Goal: Transaction & Acquisition: Book appointment/travel/reservation

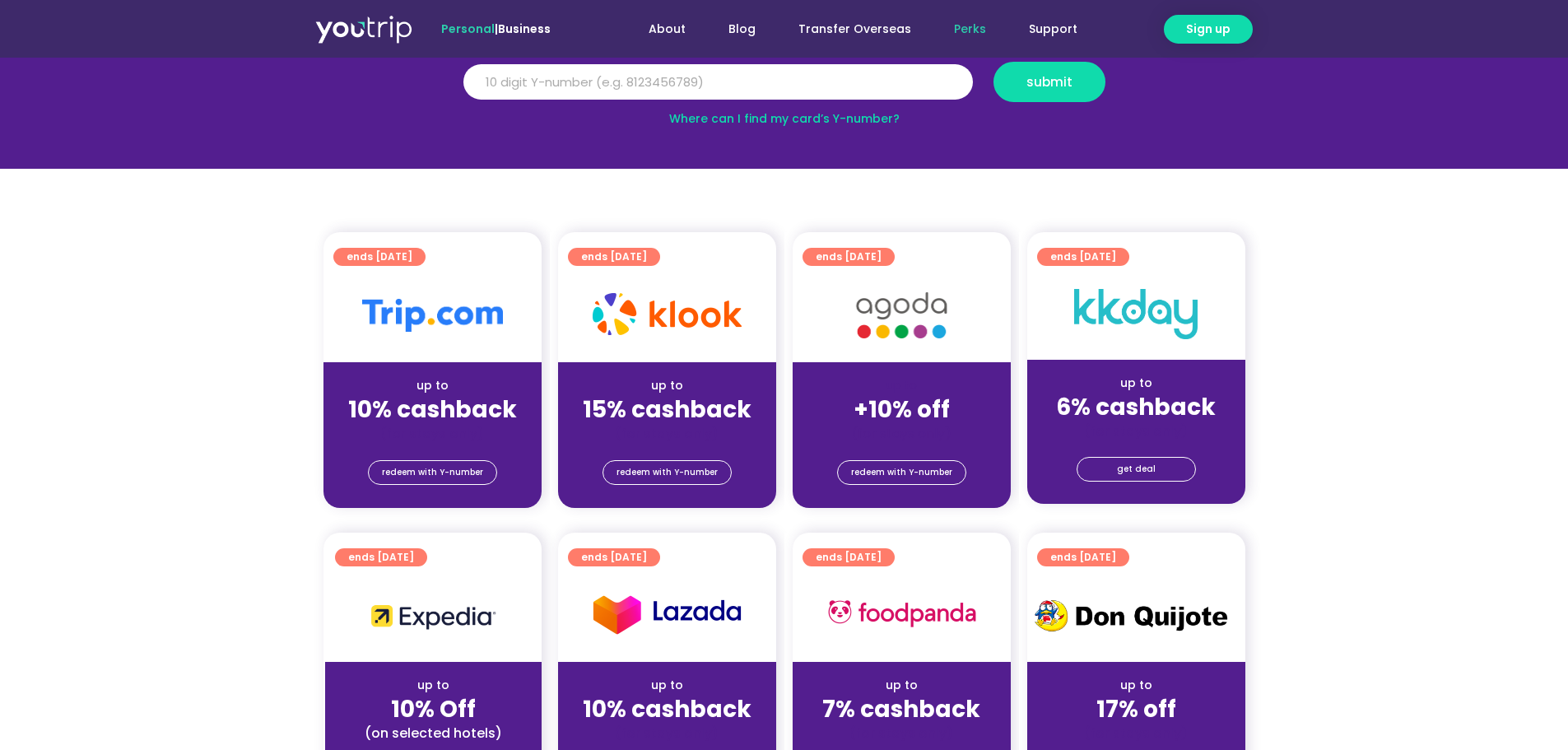
scroll to position [247, 0]
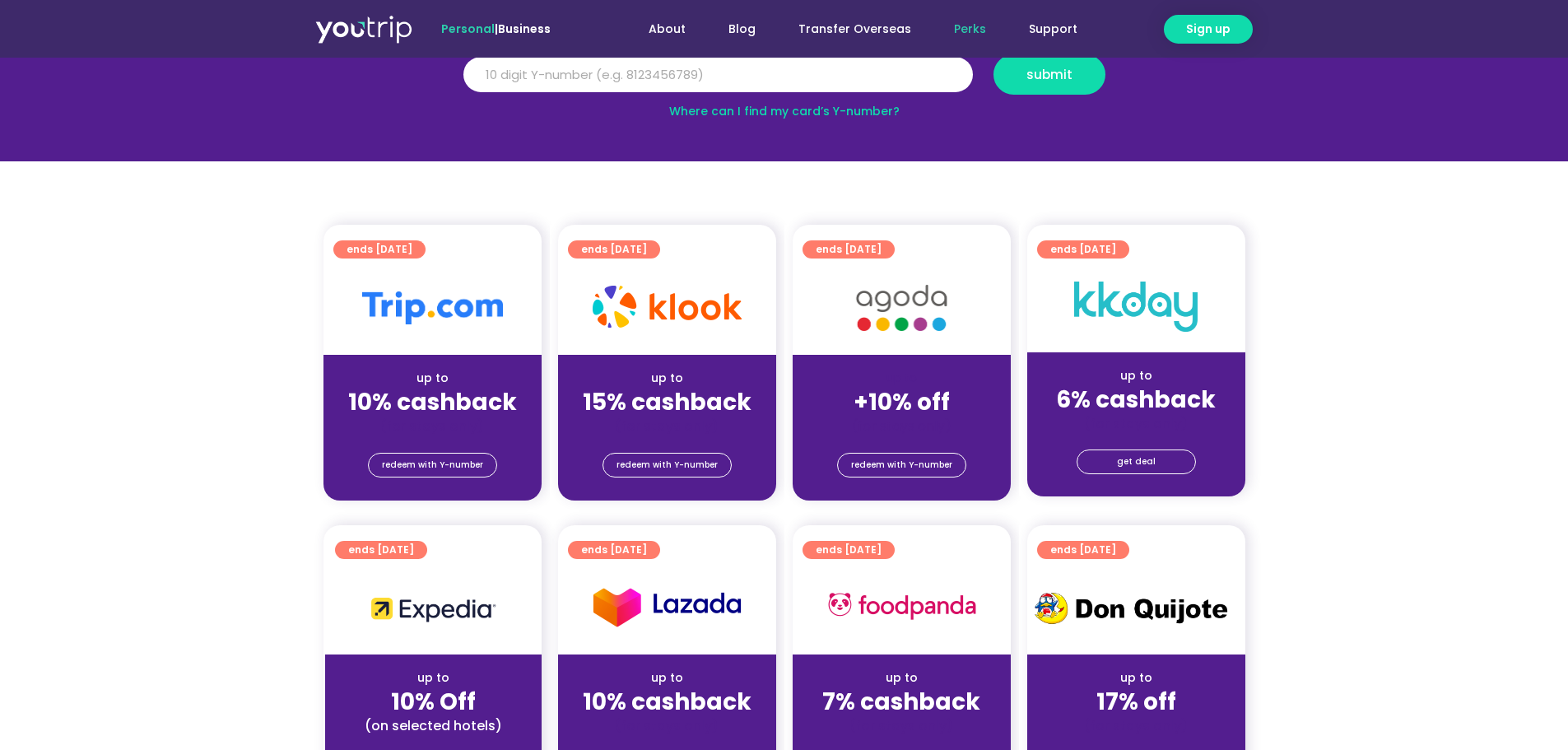
click at [407, 244] on span "ends 31 Mar 2027" at bounding box center [380, 249] width 66 height 18
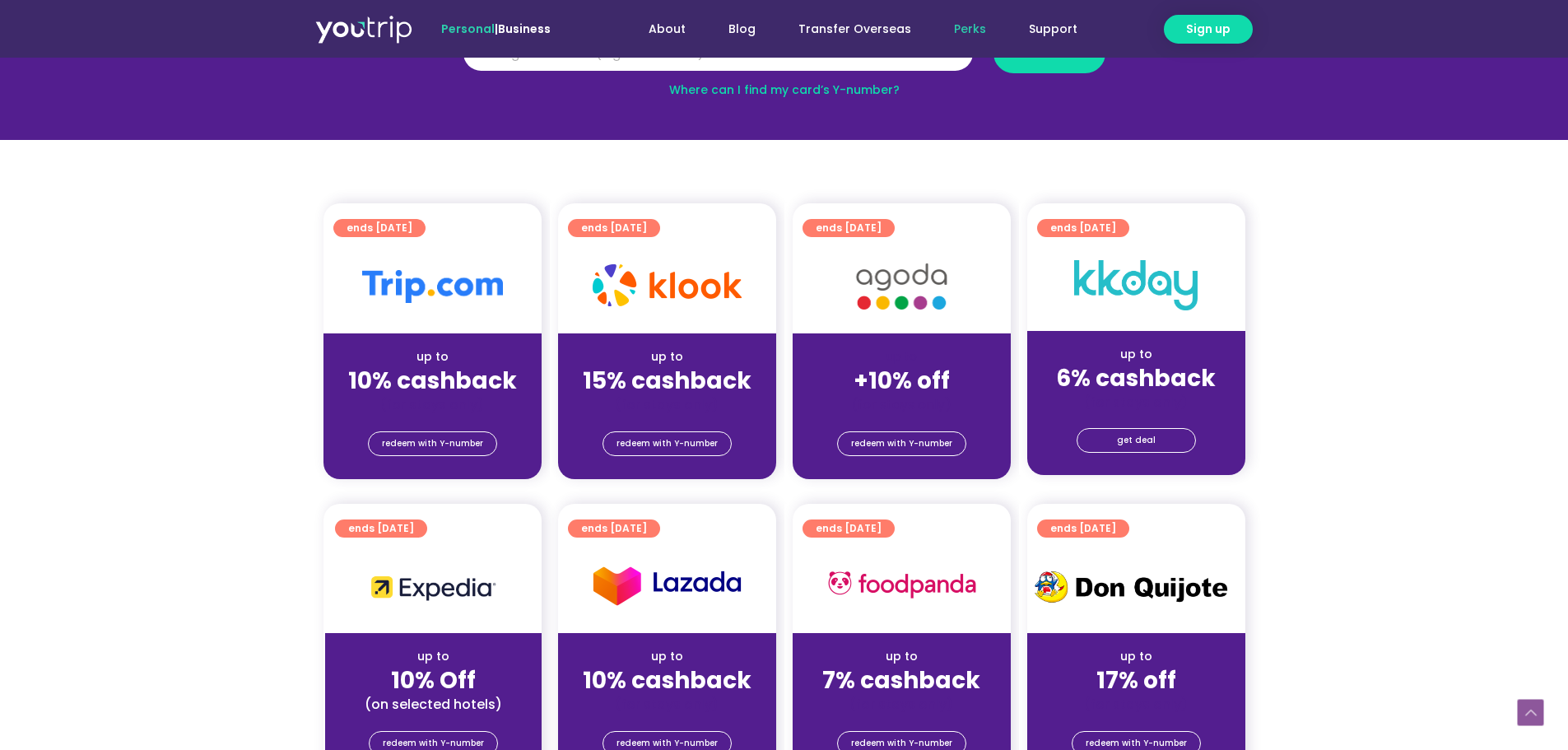
scroll to position [247, 0]
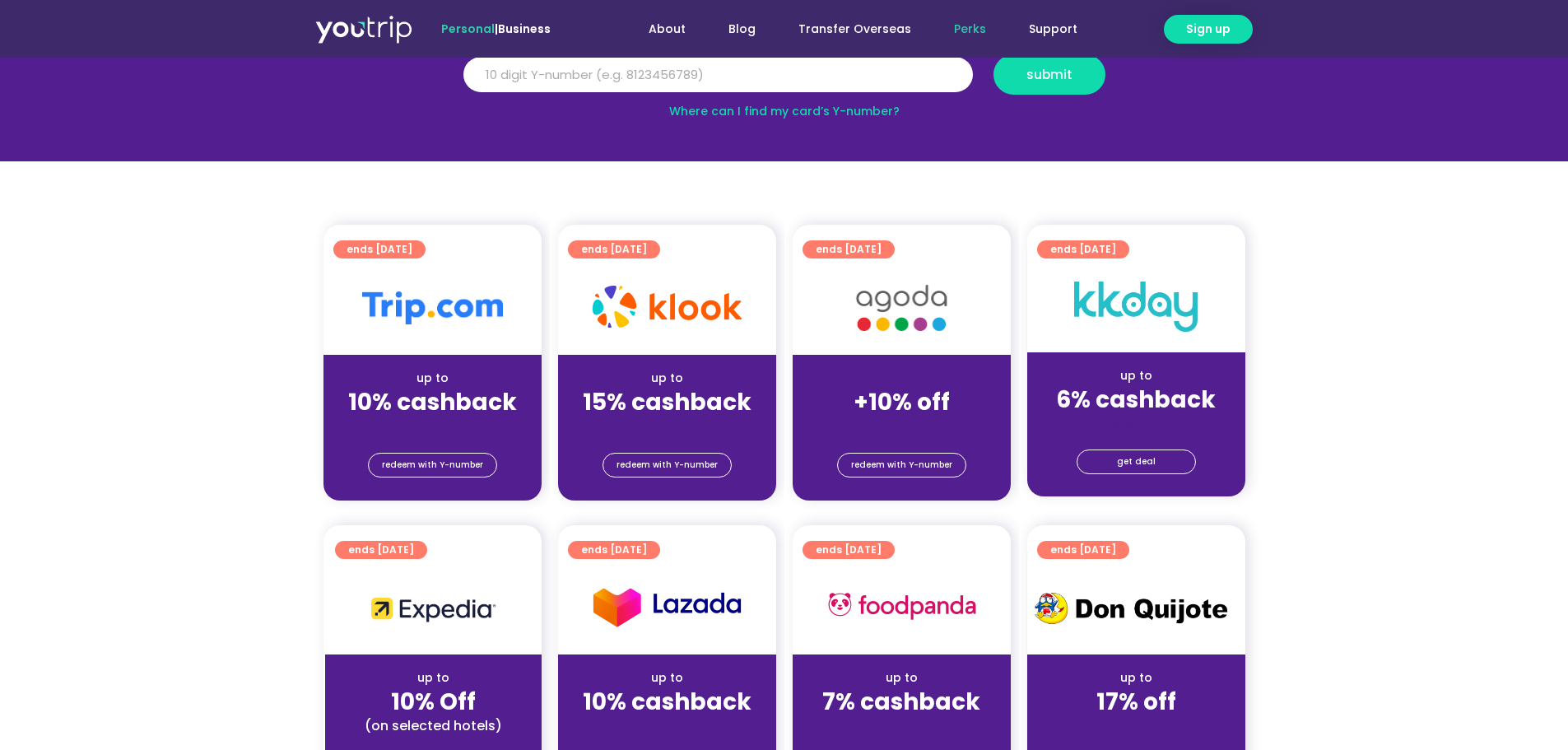
click at [484, 307] on img at bounding box center [432, 307] width 141 height 33
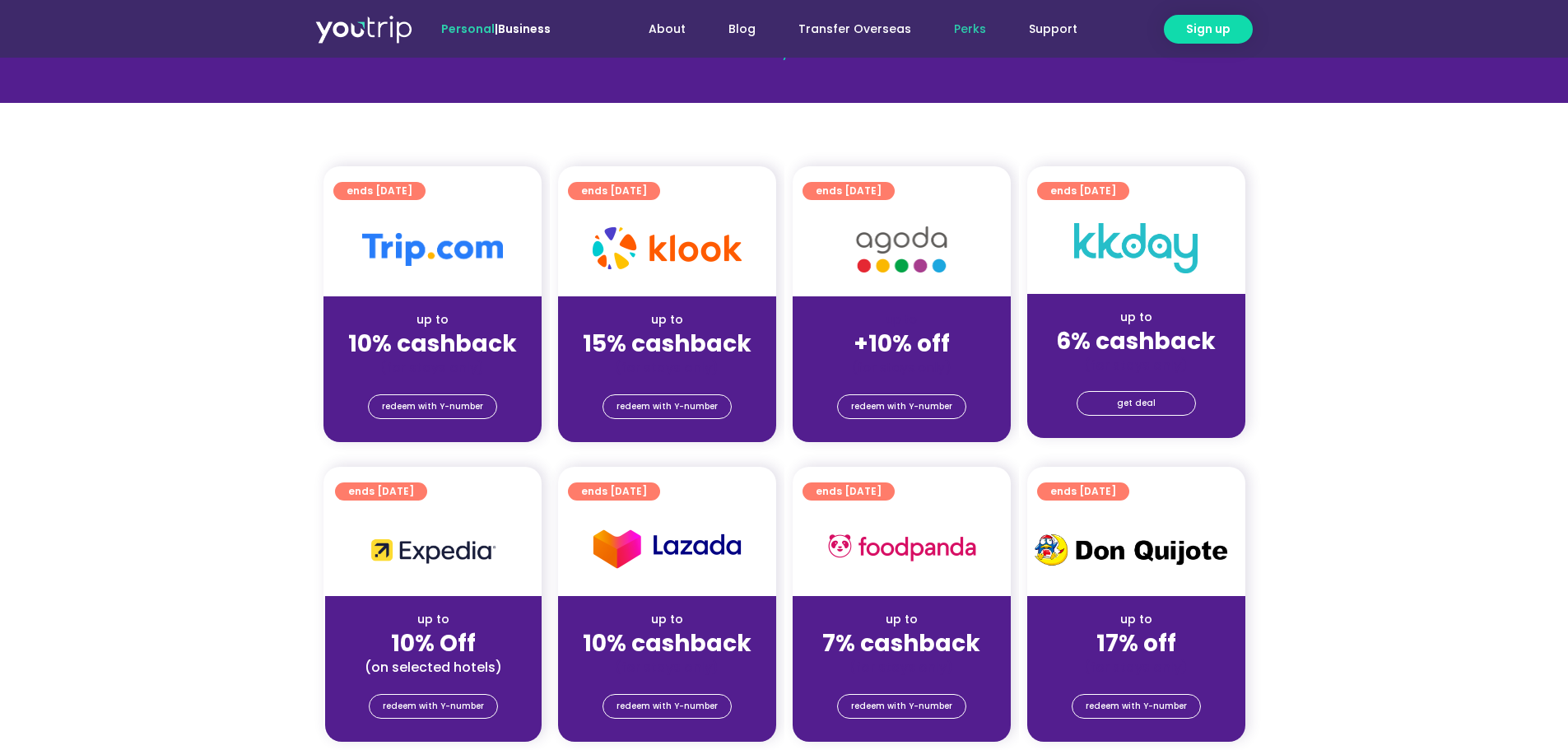
scroll to position [412, 0]
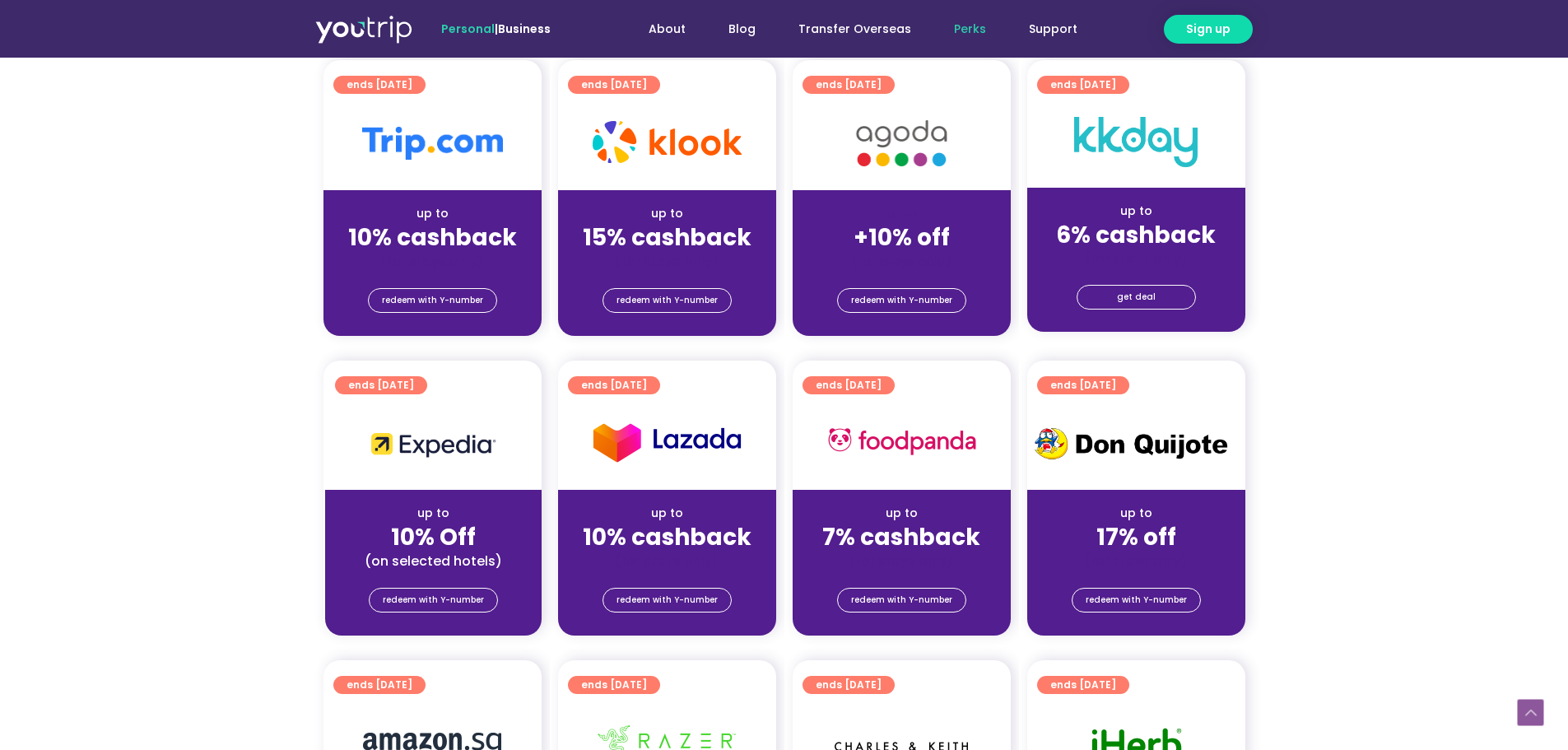
click at [458, 194] on div "up to 10% cashback (for stays only)" at bounding box center [433, 230] width 218 height 80
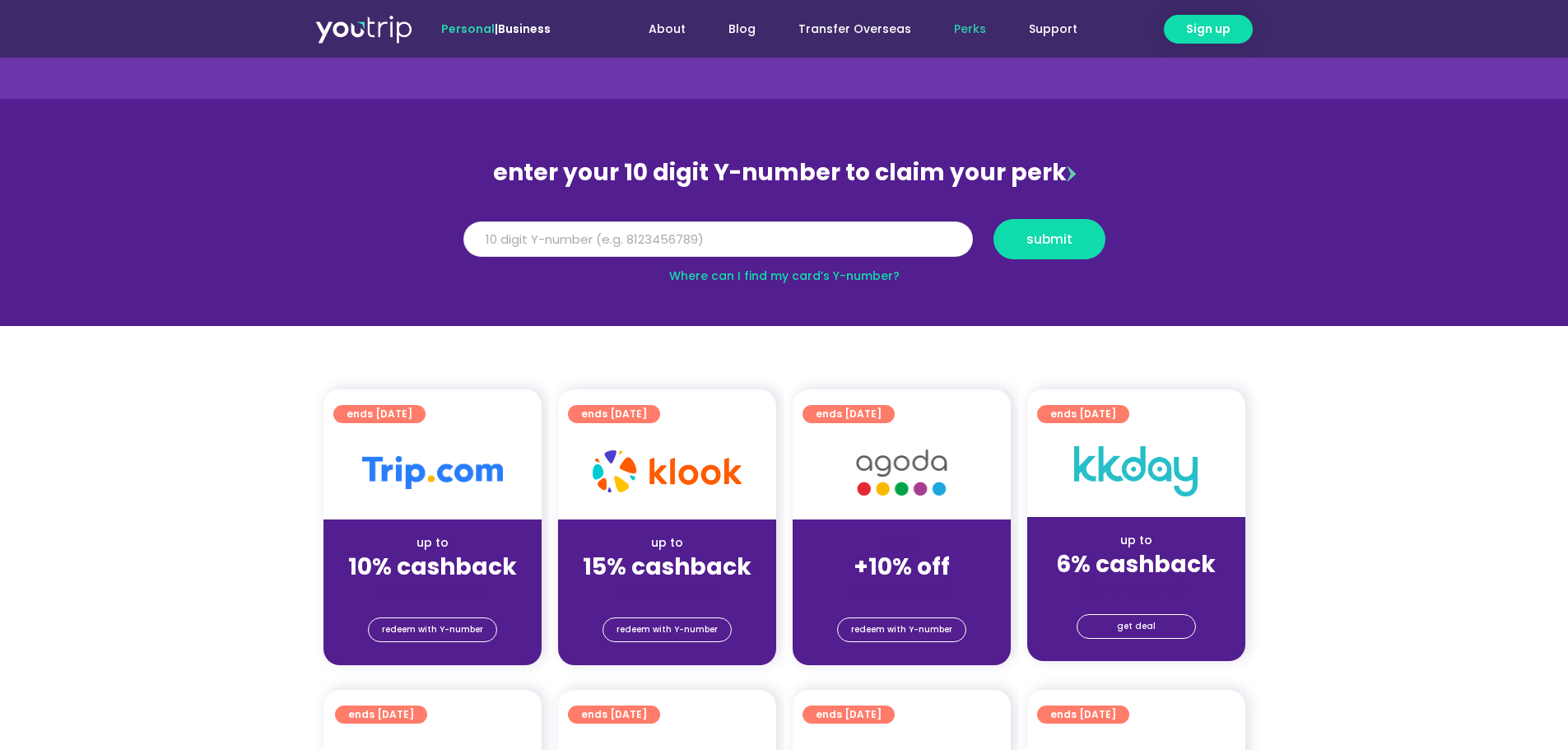
click at [605, 233] on input "Y Number" at bounding box center [719, 239] width 510 height 36
type input "8171234742"
click at [1070, 245] on span "submit" at bounding box center [1050, 239] width 46 height 12
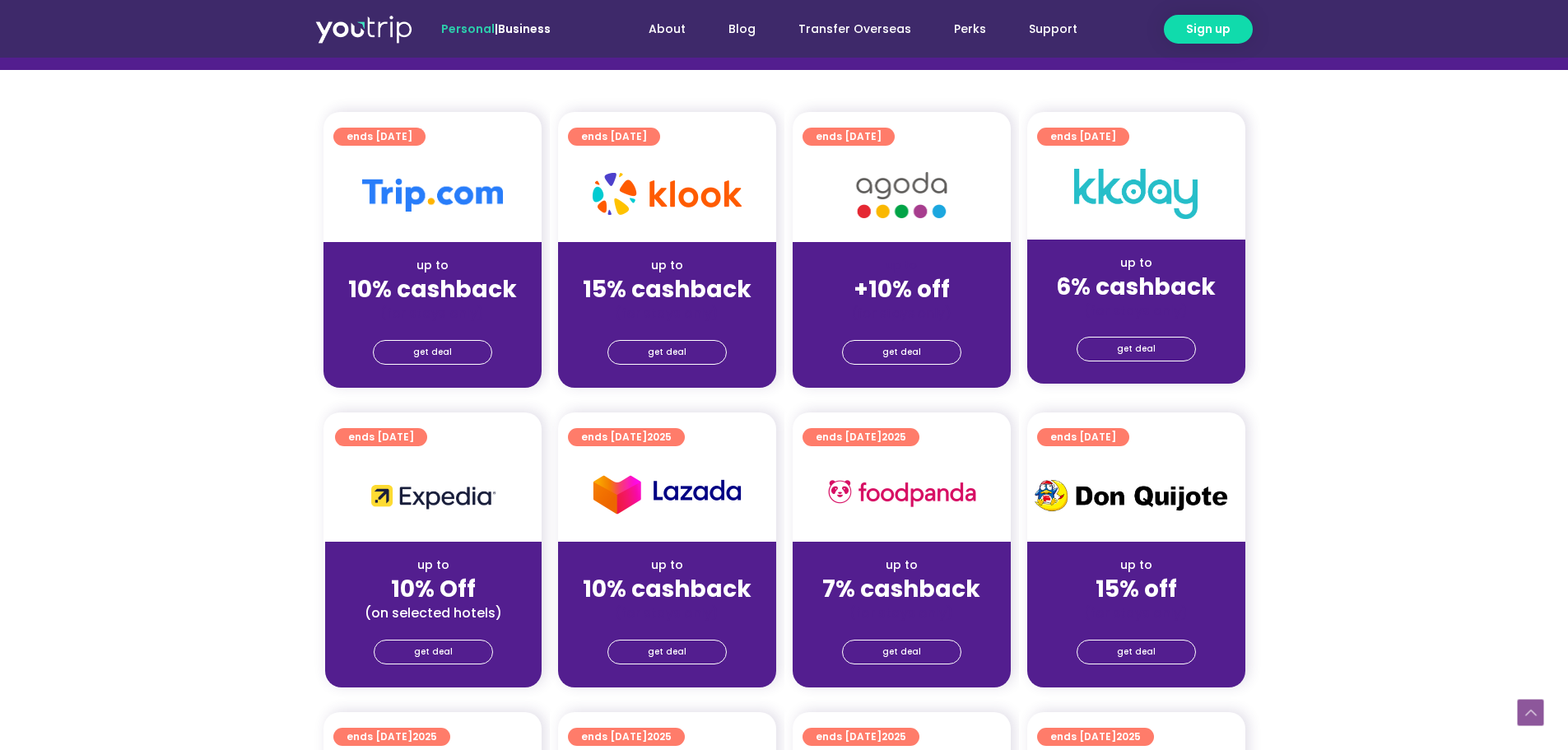
scroll to position [412, 0]
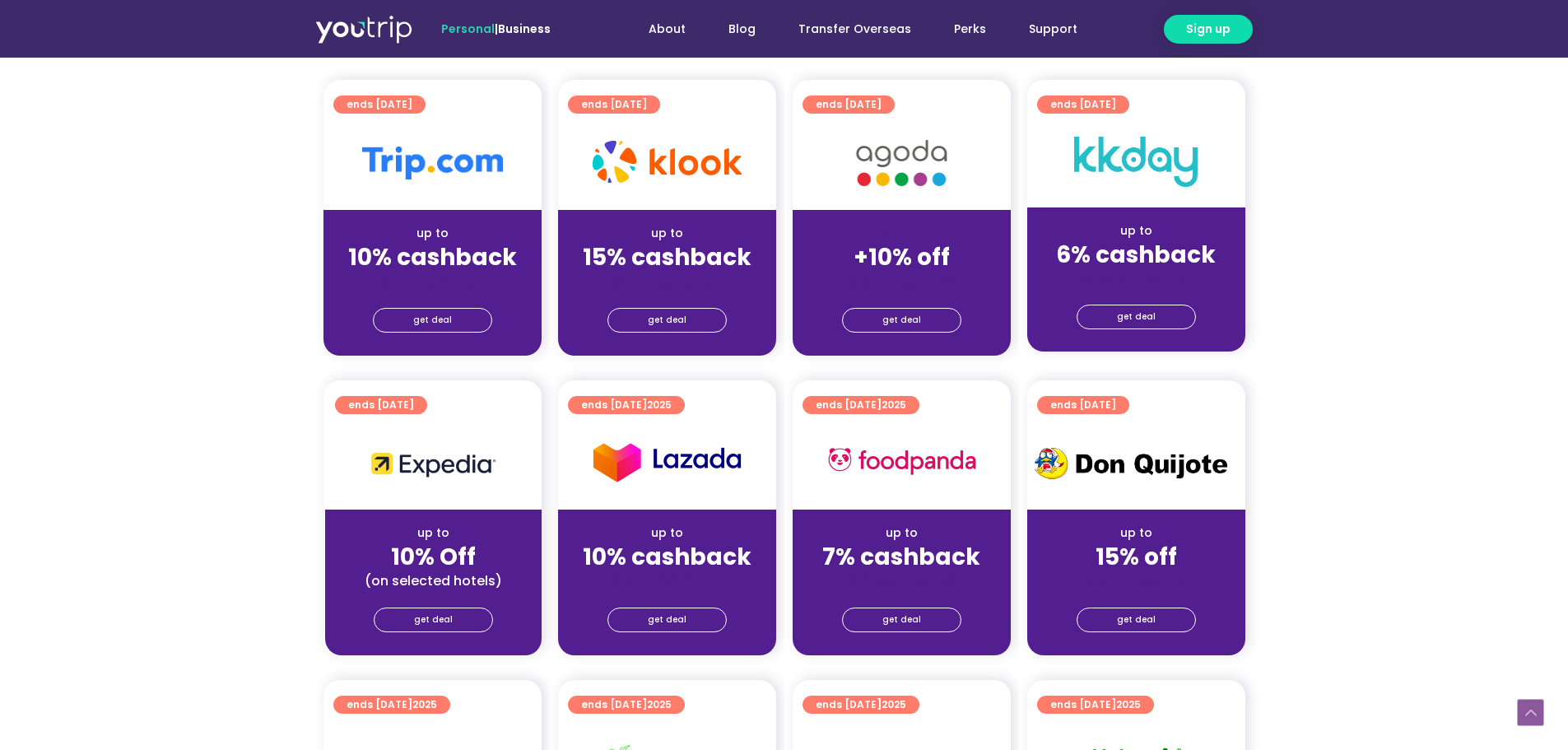
click at [425, 273] on div "(for stays only)" at bounding box center [433, 281] width 192 height 17
click at [436, 319] on span "get deal" at bounding box center [432, 320] width 39 height 23
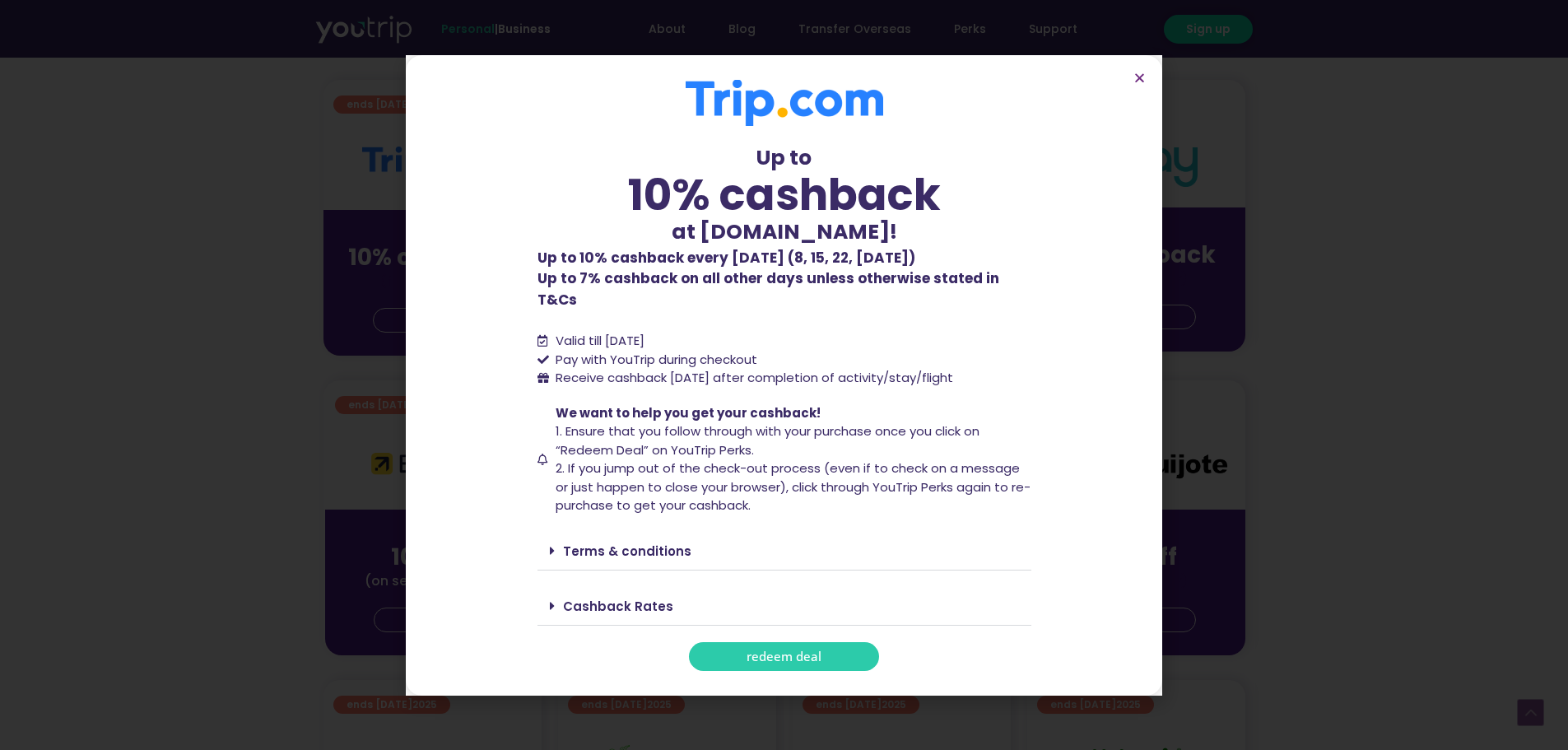
drag, startPoint x: 542, startPoint y: 272, endPoint x: 1009, endPoint y: 370, distance: 477.0
click at [1009, 370] on div "Up to 10% cashback at [DOMAIN_NAME]! Up to 10% cashback at [DOMAIN_NAME]! Up to…" at bounding box center [785, 375] width 494 height 591
click at [556, 410] on span "We want to help you get your cashback!" at bounding box center [688, 412] width 265 height 17
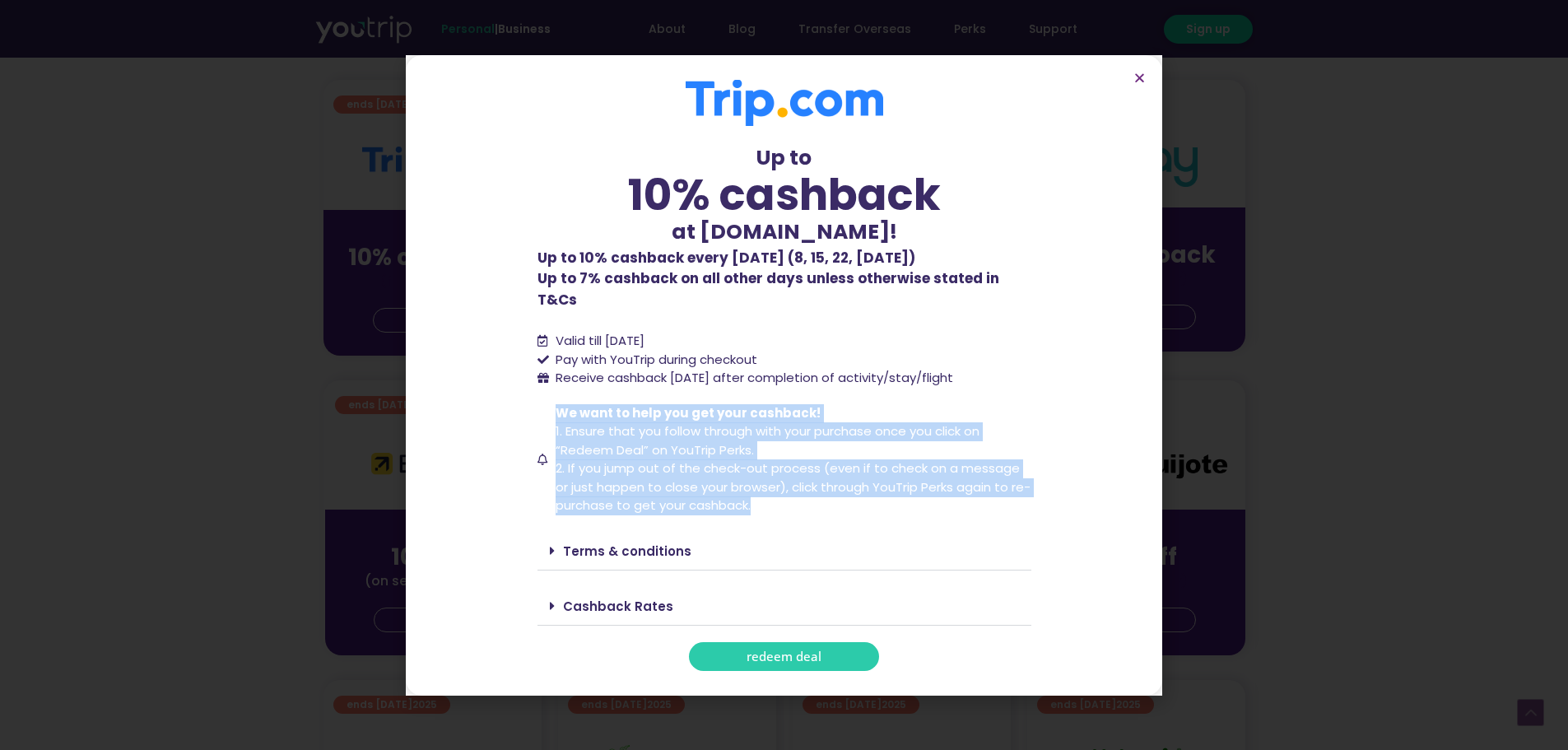
drag, startPoint x: 556, startPoint y: 410, endPoint x: 813, endPoint y: 498, distance: 271.6
click at [813, 498] on span "We want to help you get your cashback! 1. Ensure that you follow through with y…" at bounding box center [792, 459] width 480 height 111
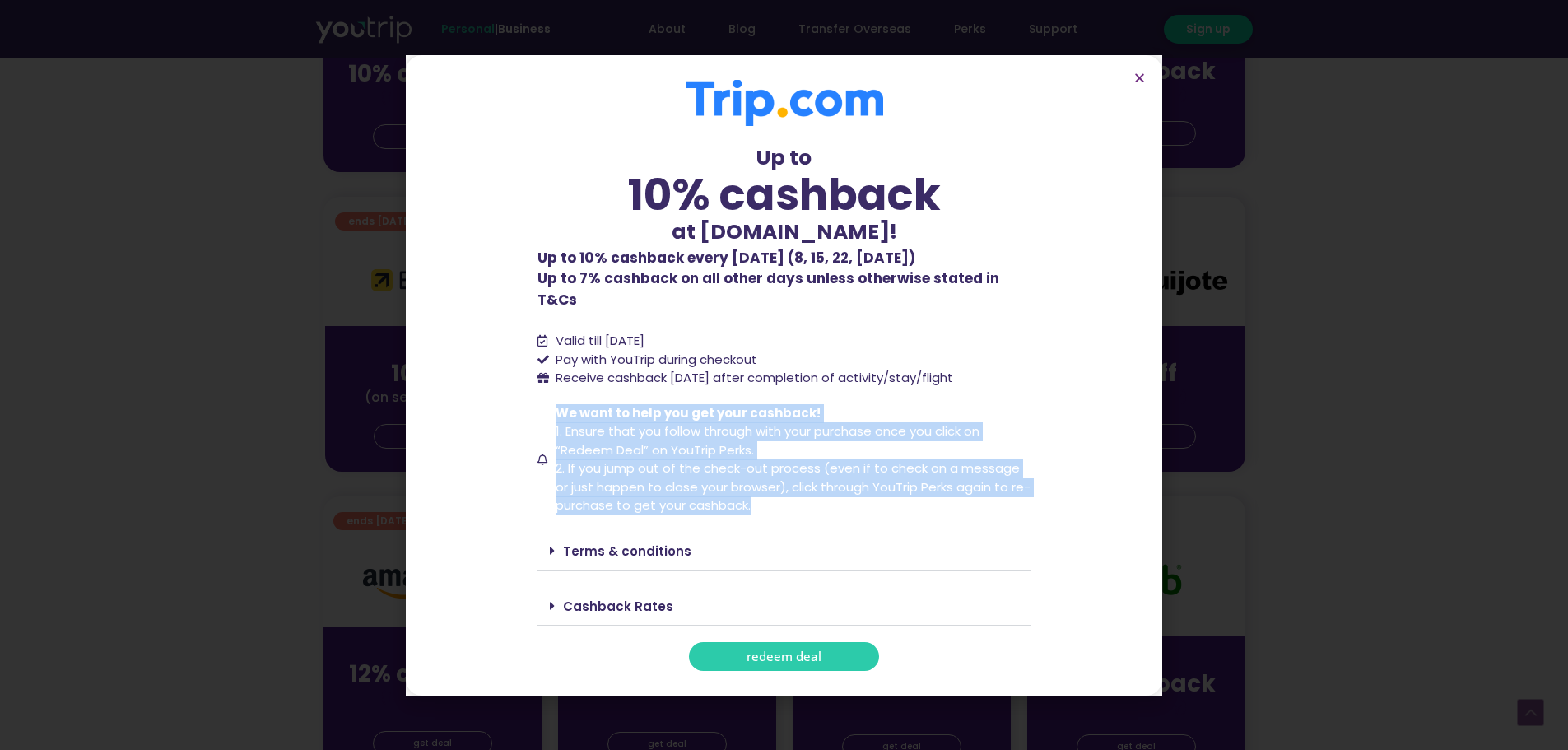
scroll to position [659, 0]
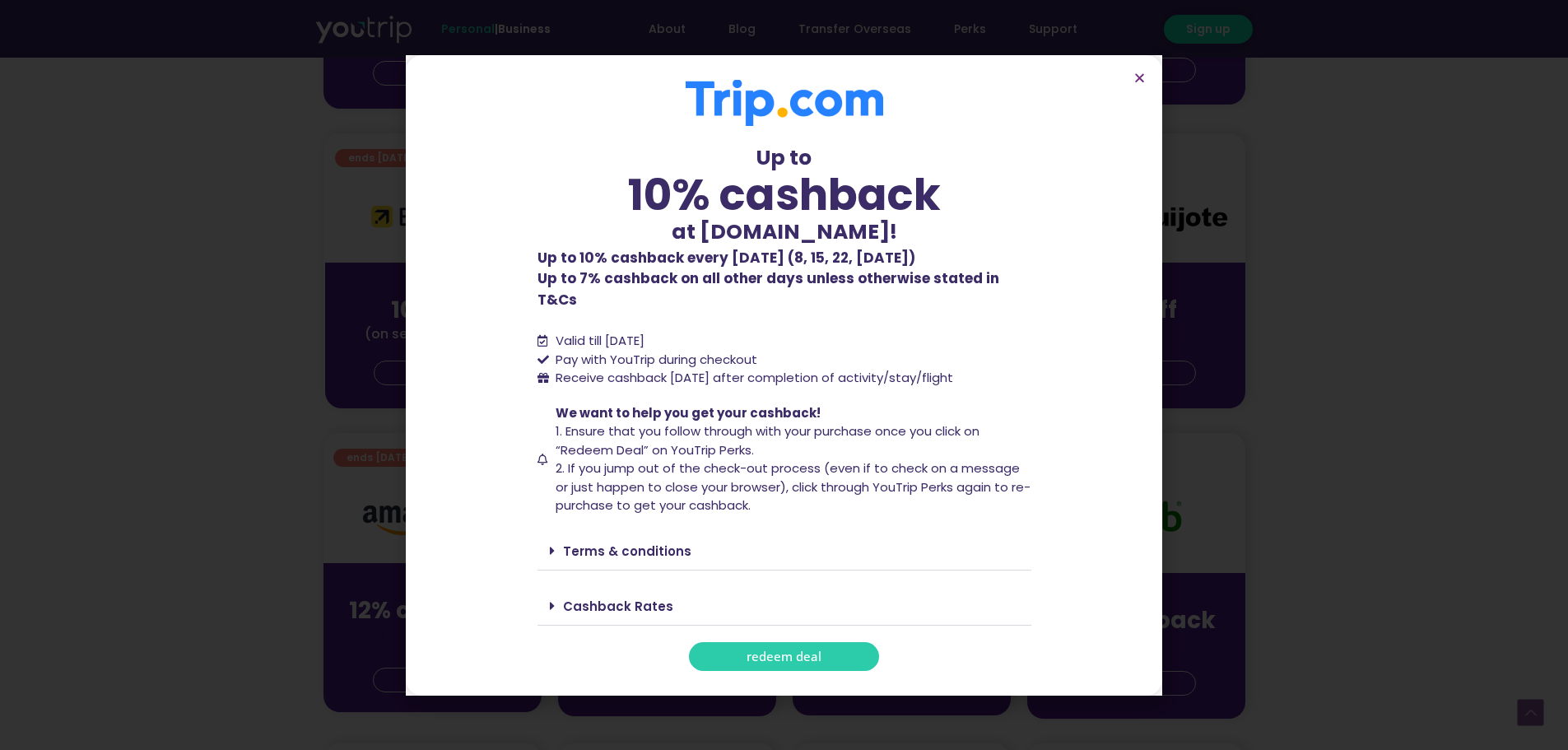
click at [613, 543] on link "Terms & conditions" at bounding box center [627, 551] width 128 height 17
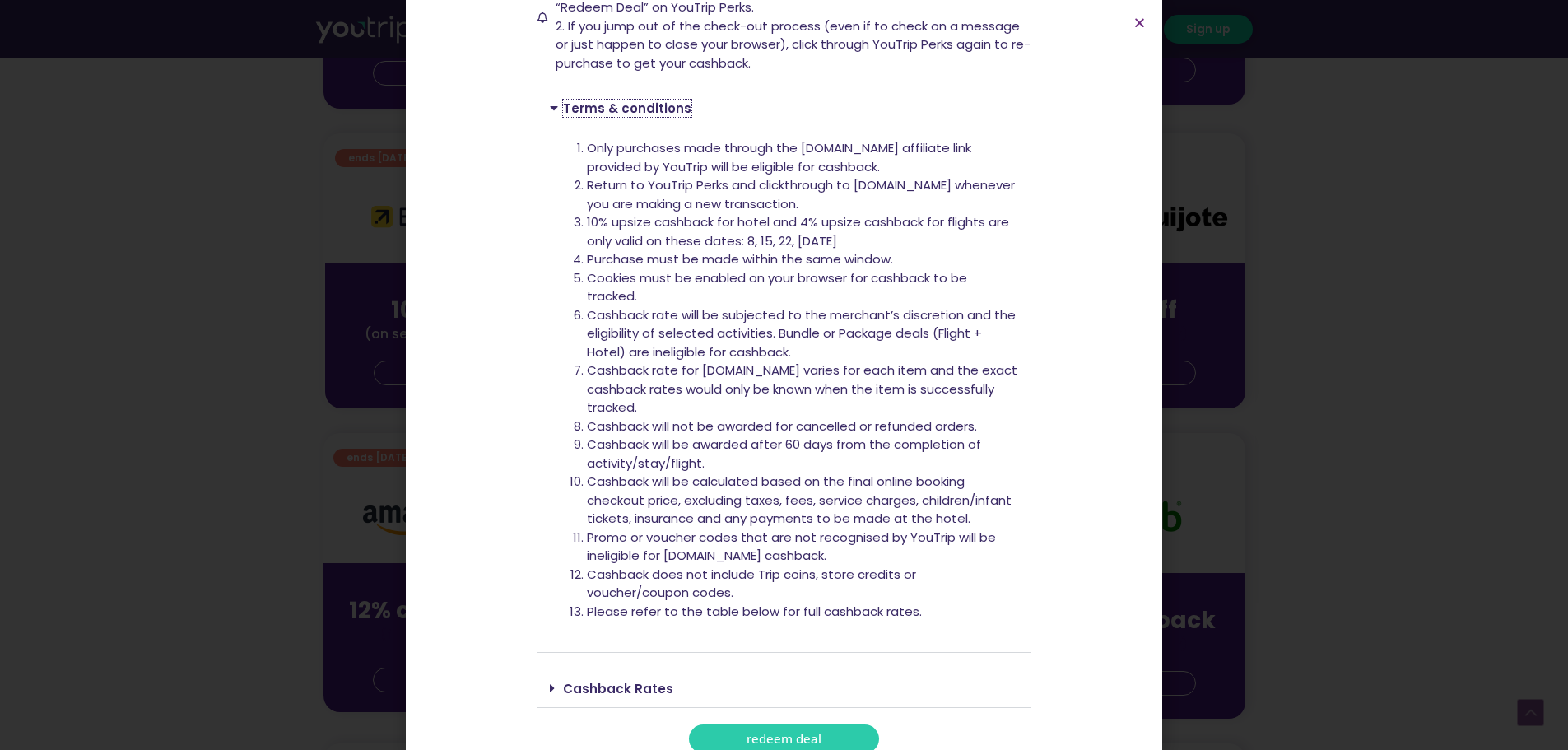
scroll to position [394, 0]
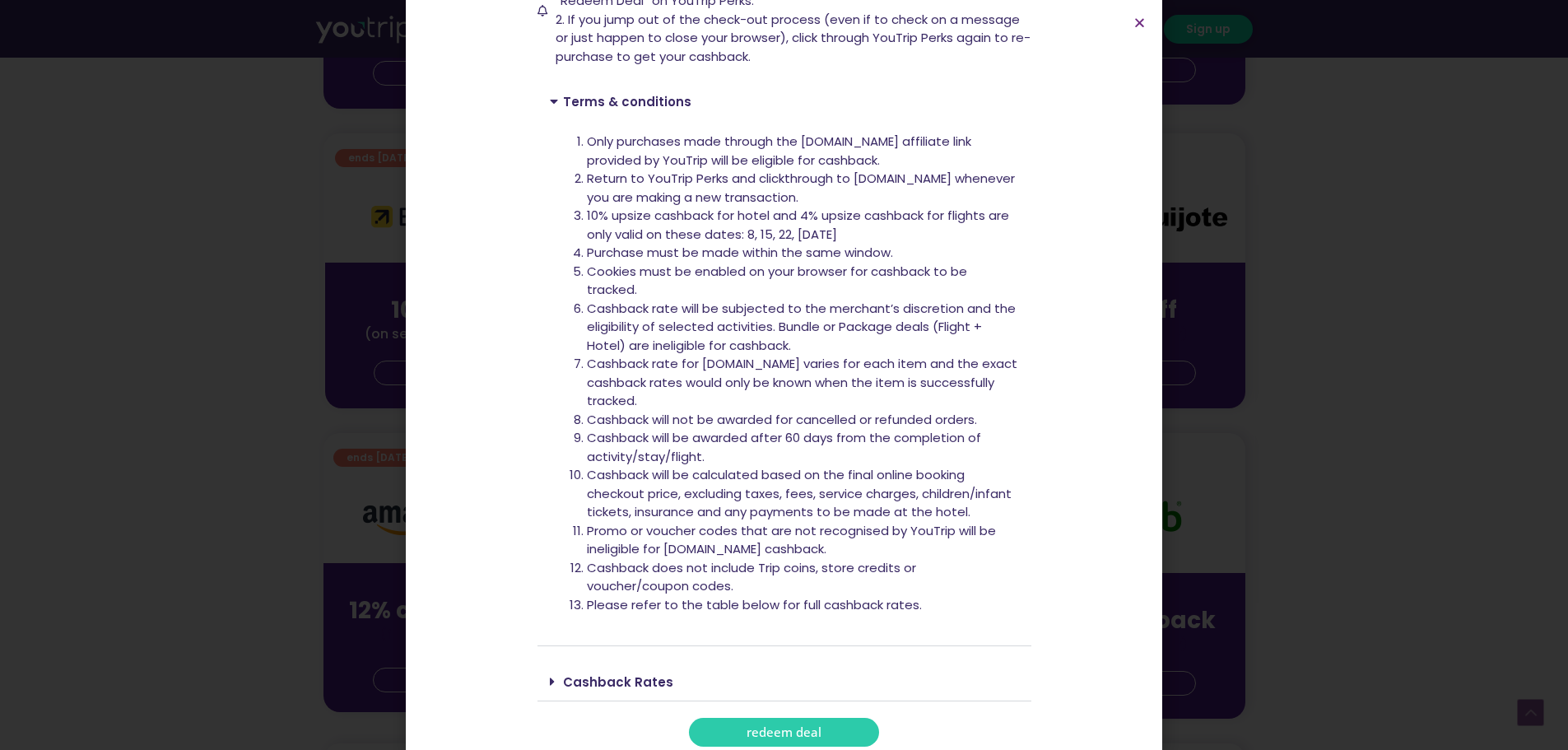
click at [613, 673] on link "Cashback Rates" at bounding box center [618, 681] width 110 height 17
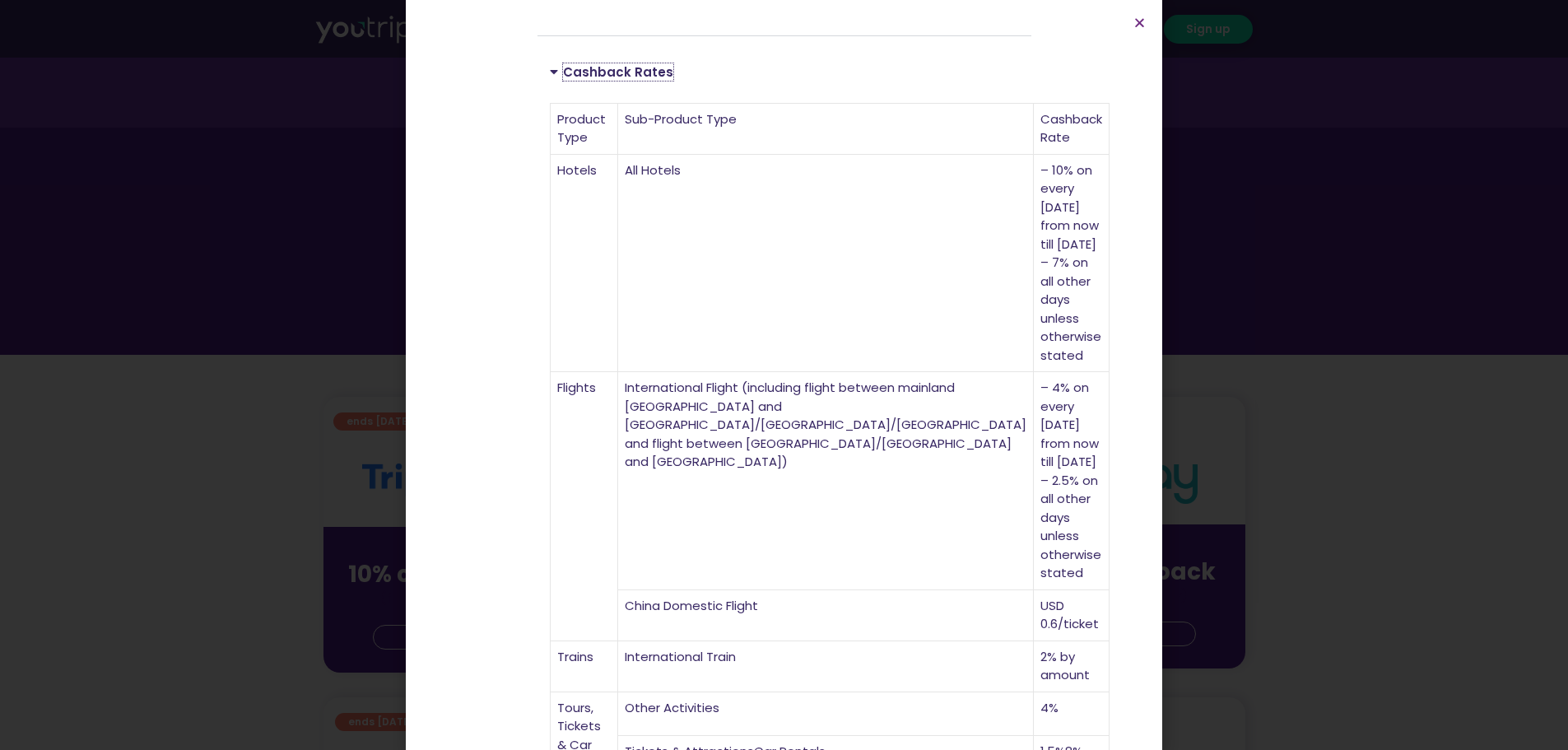
scroll to position [82, 0]
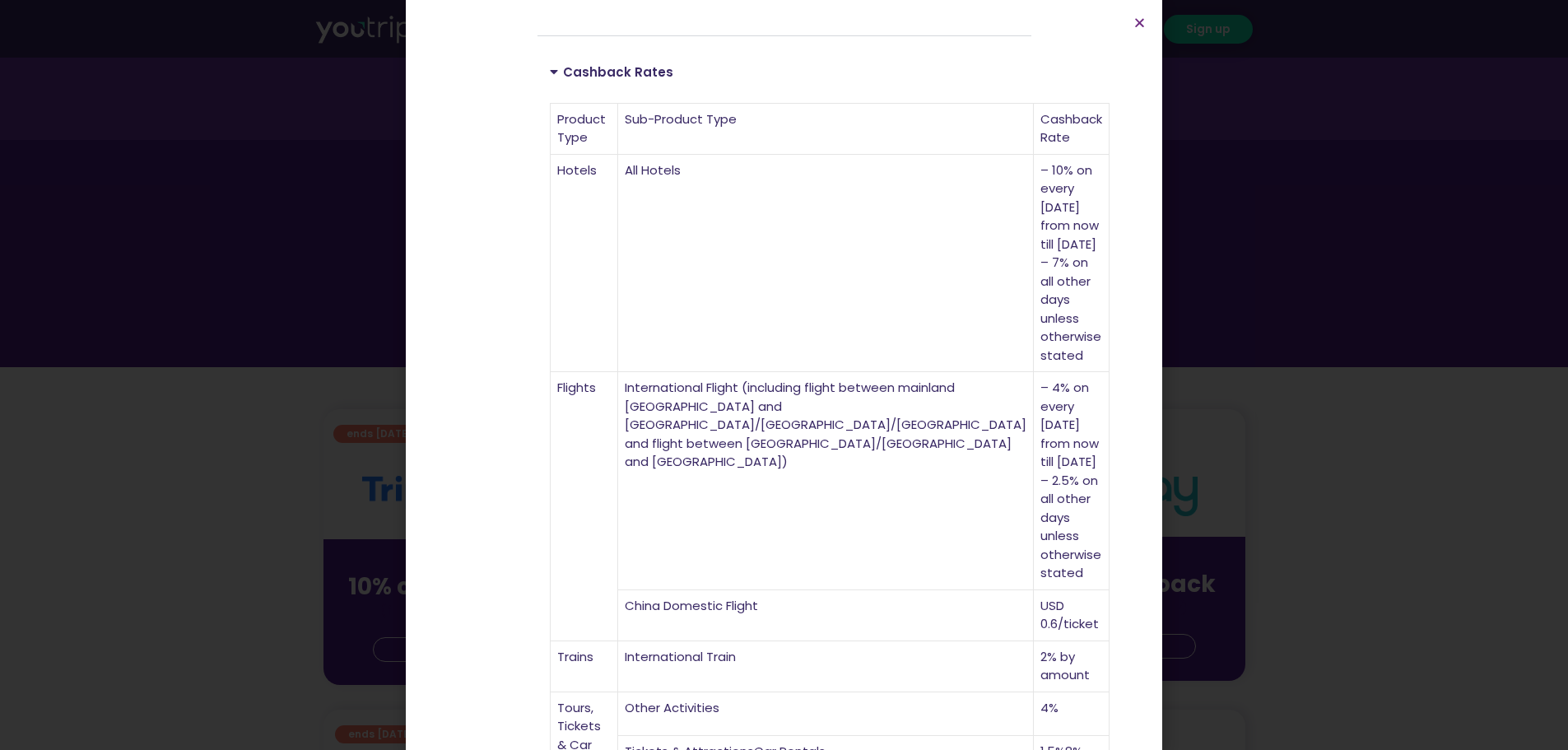
click at [1146, 19] on section "Up to 10% cashback at [DOMAIN_NAME]! Up to 10% cashback at [DOMAIN_NAME]! Up to…" at bounding box center [784, 34] width 757 height 2076
click at [1142, 21] on icon "Close" at bounding box center [1140, 22] width 12 height 12
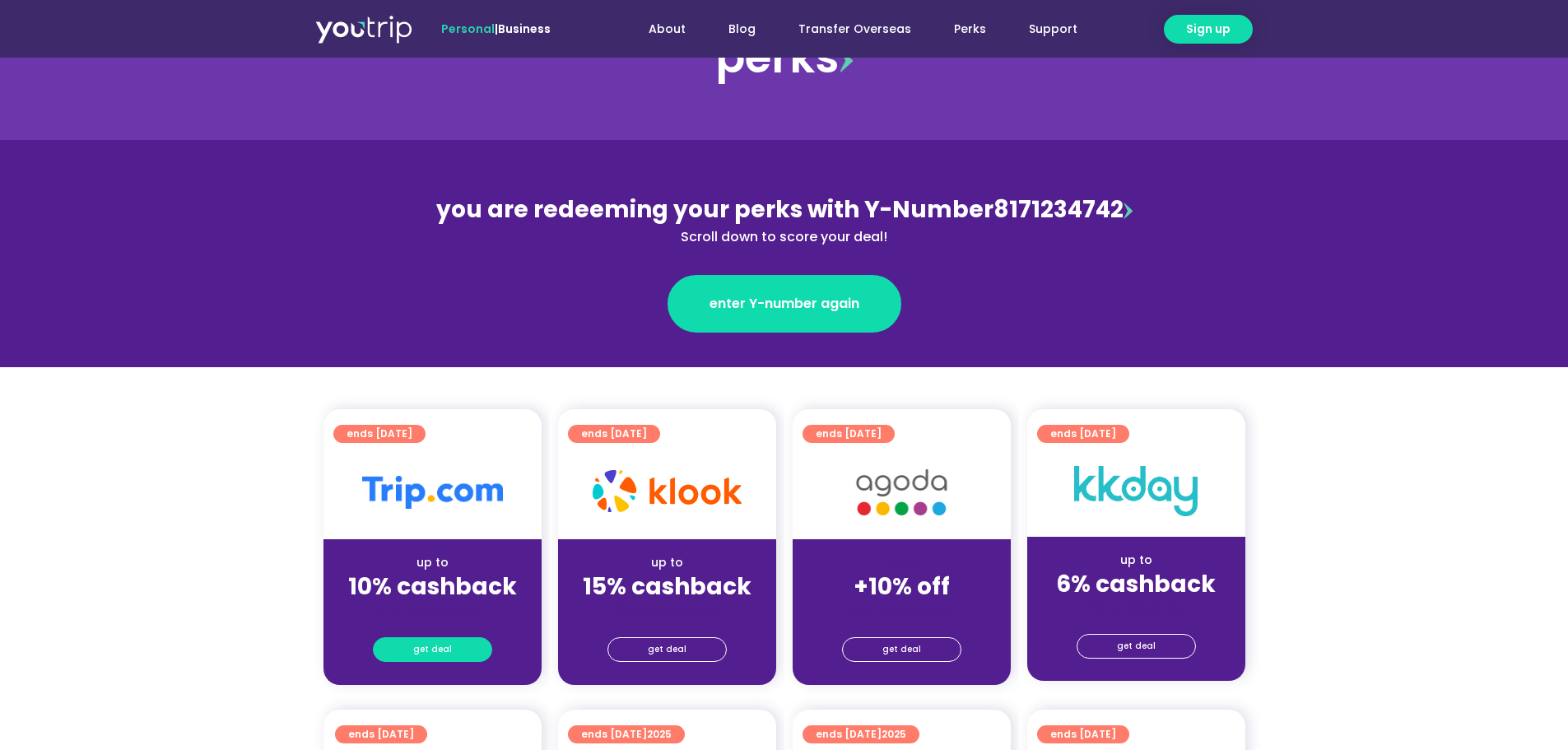
click at [473, 648] on link "get deal" at bounding box center [432, 649] width 119 height 25
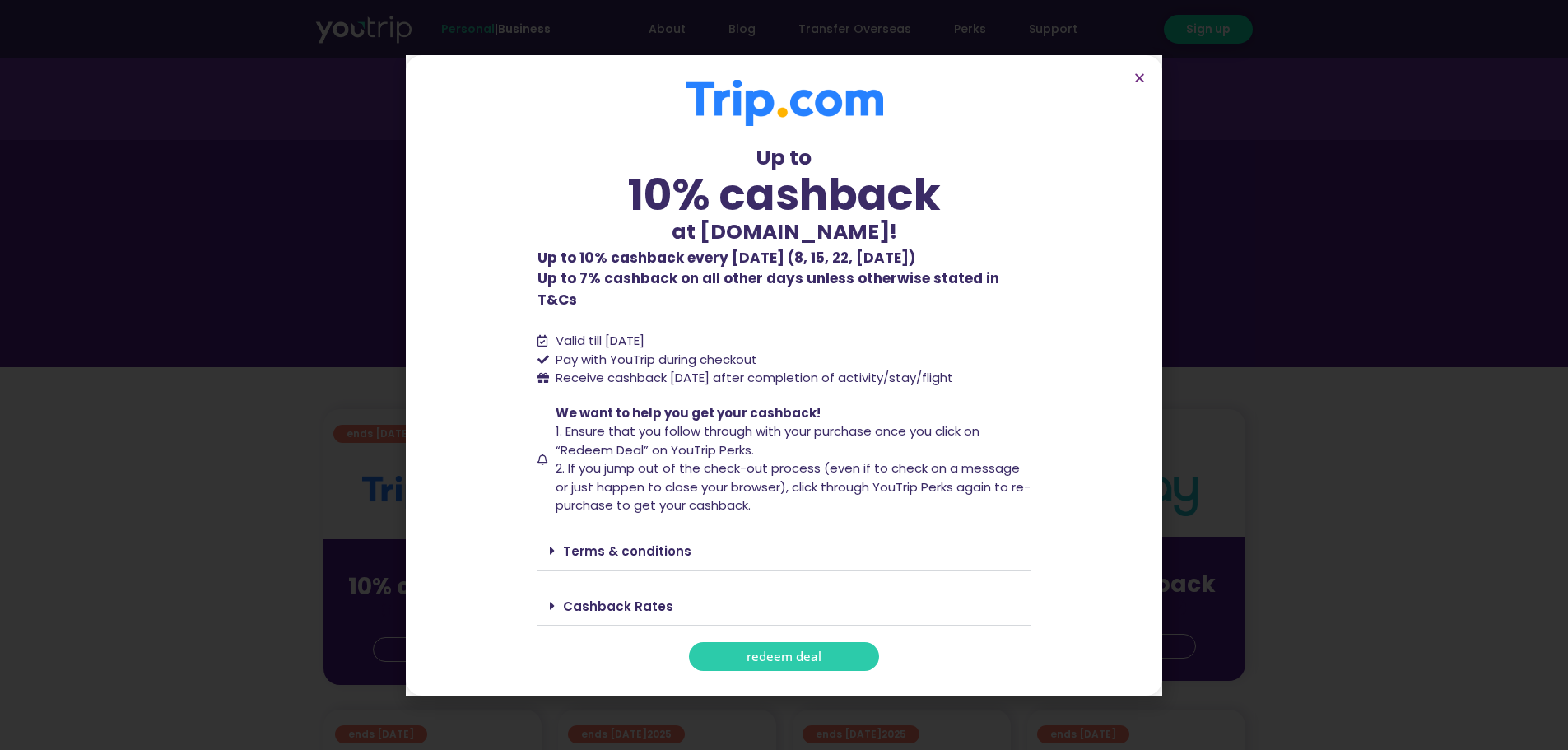
click at [743, 543] on div "Terms & conditions" at bounding box center [785, 551] width 494 height 39
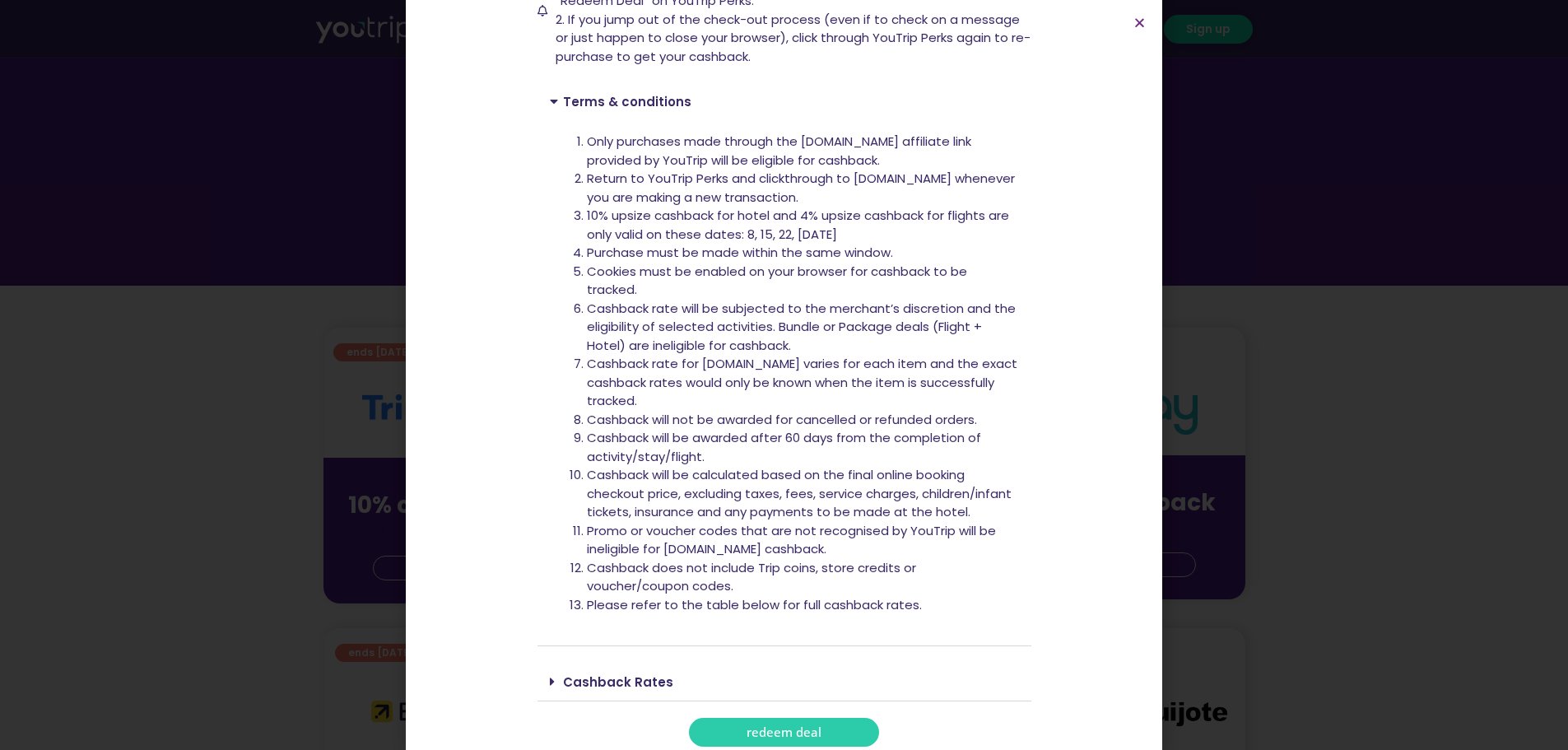
scroll to position [165, 0]
click at [700, 674] on div "Cashback Rates" at bounding box center [785, 682] width 494 height 39
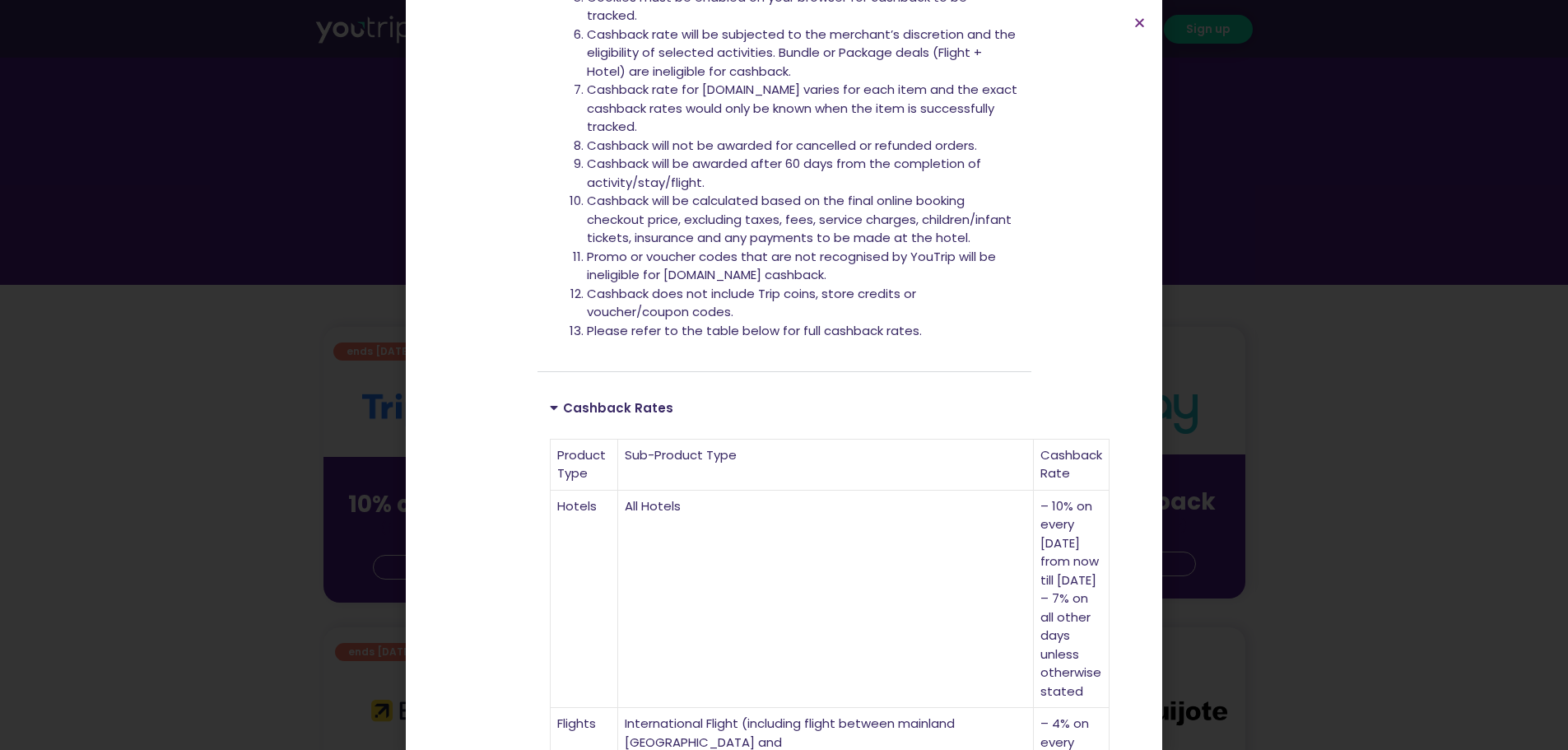
scroll to position [724, 0]
